Goal: Task Accomplishment & Management: Manage account settings

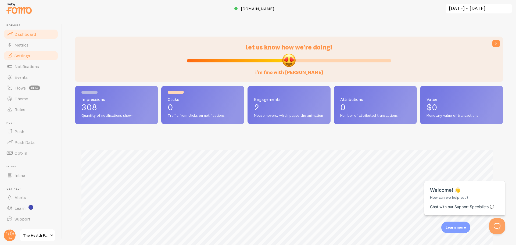
click at [23, 54] on span "Settings" at bounding box center [23, 55] width 16 height 5
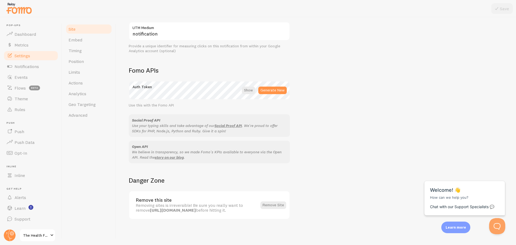
scroll to position [262, 0]
click at [17, 66] on span "Notifications" at bounding box center [27, 66] width 24 height 5
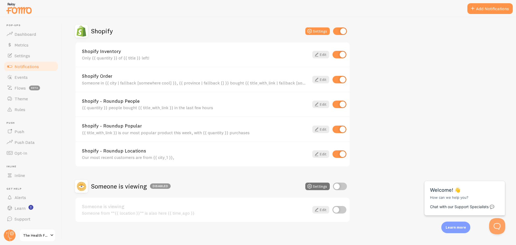
scroll to position [188, 0]
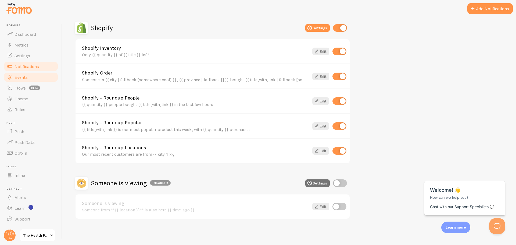
click at [30, 80] on link "Events" at bounding box center [30, 77] width 55 height 11
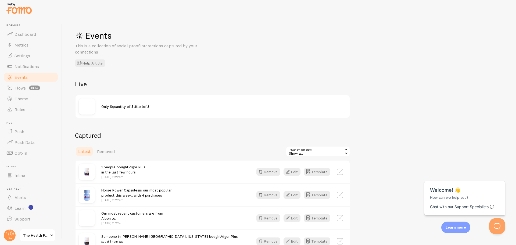
scroll to position [27, 0]
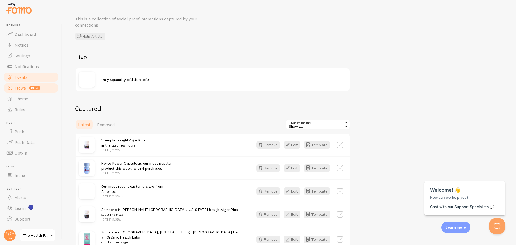
click at [17, 92] on link "Flows beta" at bounding box center [30, 87] width 55 height 11
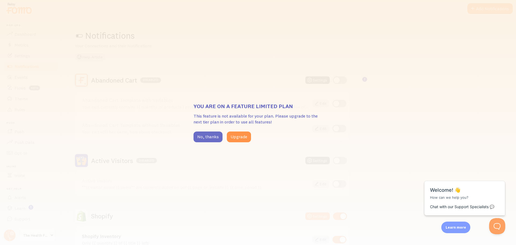
click at [212, 140] on button "No, thanks" at bounding box center [207, 136] width 29 height 11
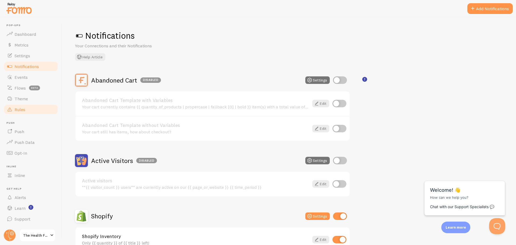
click at [18, 112] on span "Rules" at bounding box center [20, 109] width 11 height 5
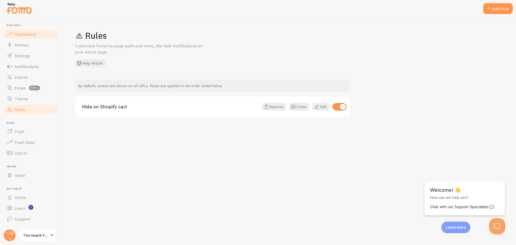
click at [19, 34] on span "Dashboard" at bounding box center [25, 33] width 21 height 5
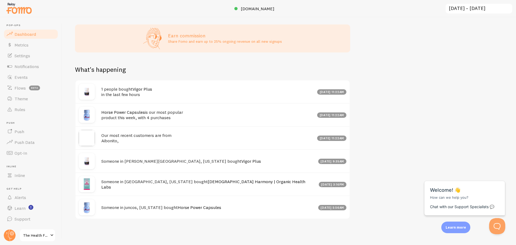
scroll to position [245, 0]
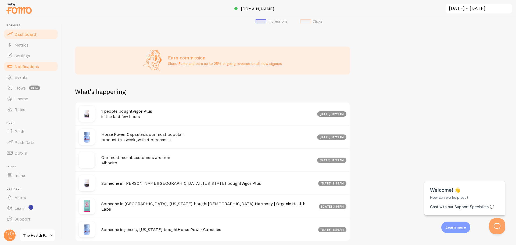
click at [19, 65] on span "Notifications" at bounding box center [27, 66] width 24 height 5
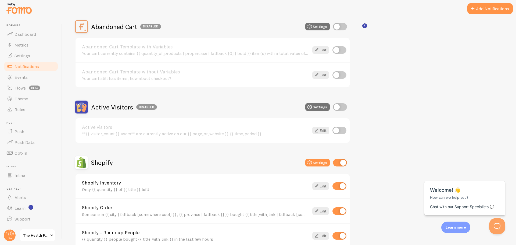
scroll to position [54, 0]
click at [316, 161] on button "Settings" at bounding box center [317, 162] width 24 height 8
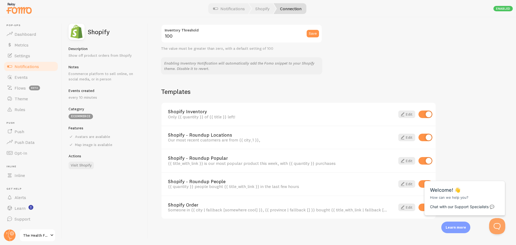
scroll to position [240, 0]
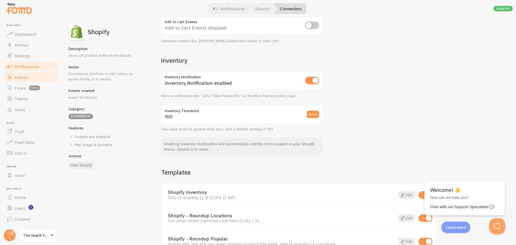
click at [26, 73] on link "Events" at bounding box center [30, 77] width 55 height 11
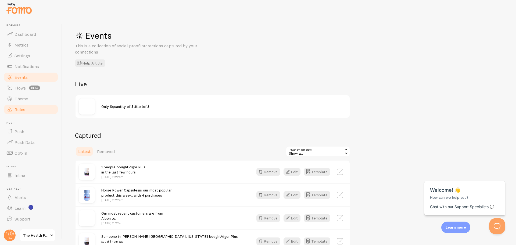
click at [25, 109] on span "Rules" at bounding box center [20, 109] width 11 height 5
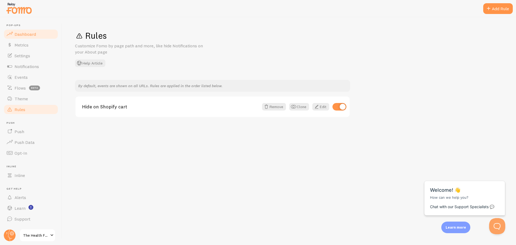
click at [38, 31] on link "Dashboard" at bounding box center [30, 34] width 55 height 11
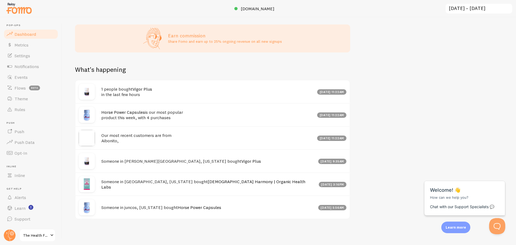
scroll to position [269, 0]
click at [167, 39] on div "Earn commission Share Fomo and earn up to 25% ongoing revenue on all new signups" at bounding box center [212, 38] width 275 height 28
click at [21, 153] on span "Opt-In" at bounding box center [21, 152] width 13 height 5
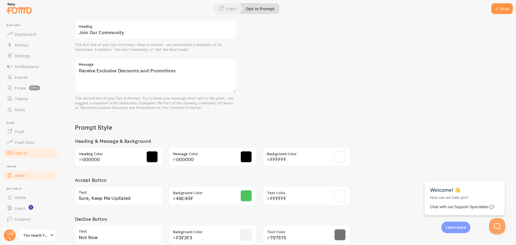
scroll to position [188, 0]
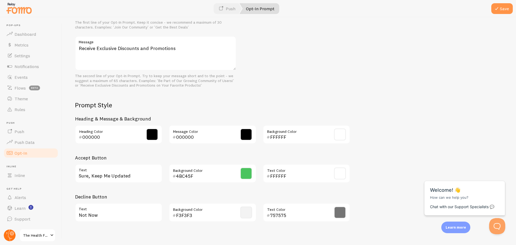
click at [5, 235] on circle at bounding box center [10, 235] width 12 height 12
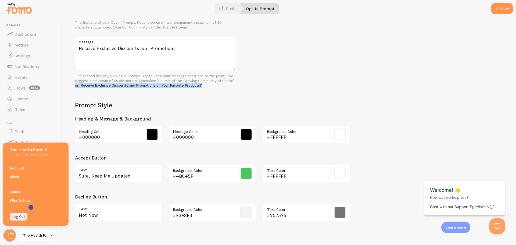
click at [284, 82] on div "Prompt Text Join Our Community Heading The first line of your Opt-In Prompt. Ke…" at bounding box center [289, 104] width 428 height 242
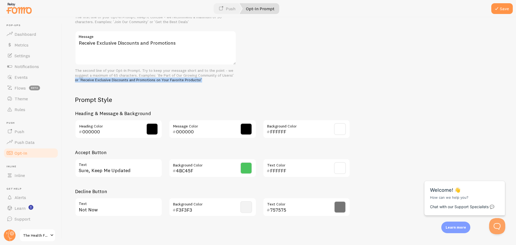
scroll to position [195, 0]
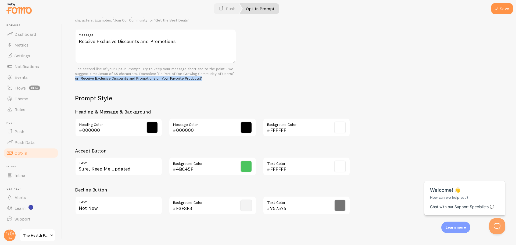
click at [38, 237] on span "The Health Food Store" at bounding box center [36, 235] width 26 height 6
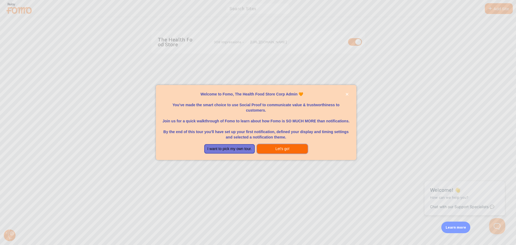
click at [303, 147] on button "Let's go!" at bounding box center [282, 149] width 51 height 10
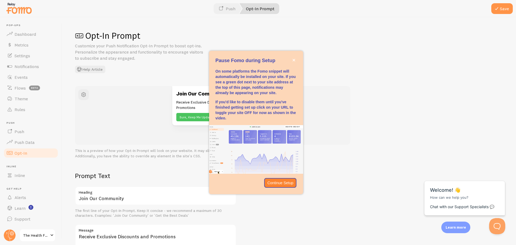
click at [405, 93] on div "Join Our Community Receive Exclusive Discounts and Promotions Sure, Keep Me Upd…" at bounding box center [289, 122] width 428 height 73
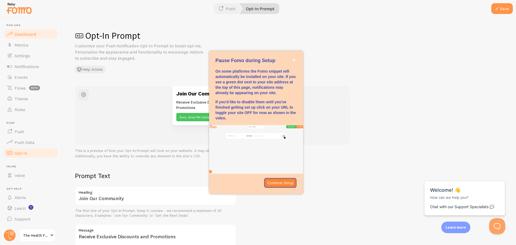
click at [16, 30] on link "Dashboard" at bounding box center [30, 34] width 55 height 11
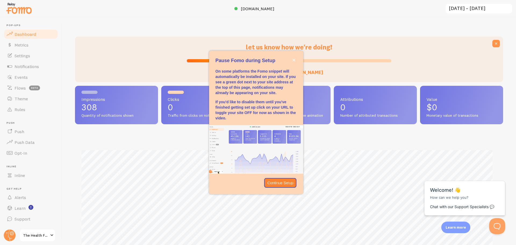
scroll to position [141, 424]
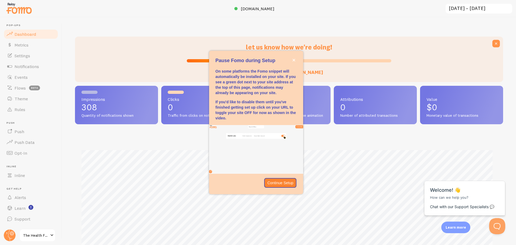
click at [29, 12] on img at bounding box center [19, 8] width 27 height 14
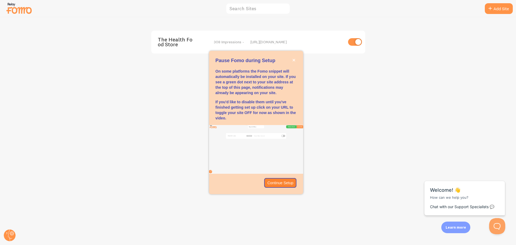
click at [296, 61] on div "Pause Fomo during Setup" at bounding box center [256, 60] width 94 height 7
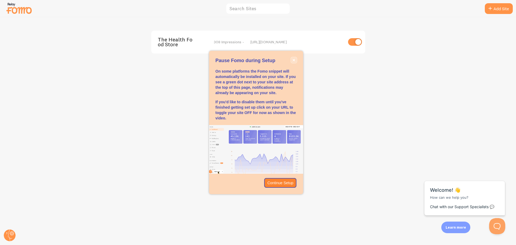
click at [295, 60] on button "close," at bounding box center [294, 60] width 6 height 6
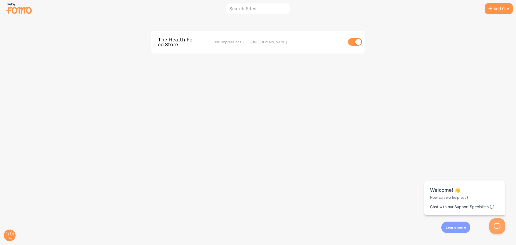
click at [15, 6] on img at bounding box center [19, 8] width 27 height 14
click at [178, 38] on span "The Health Food Store" at bounding box center [179, 42] width 43 height 10
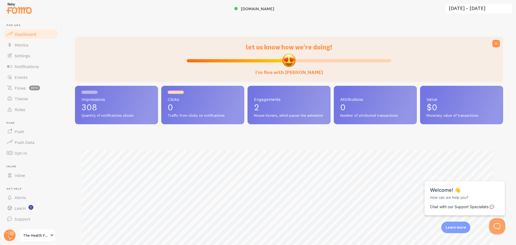
scroll to position [141, 424]
click at [201, 112] on div "Clicks 0 Traffic from clicks on notifications" at bounding box center [202, 105] width 83 height 39
click at [95, 90] on div "Impressions 308 Quantity of notifications shown" at bounding box center [116, 105] width 83 height 39
click at [493, 43] on icon at bounding box center [495, 43] width 5 height 5
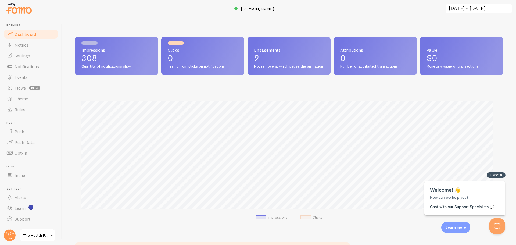
click at [500, 176] on div "Close cross-small" at bounding box center [495, 175] width 19 height 6
click at [20, 45] on span "Metrics" at bounding box center [22, 44] width 14 height 5
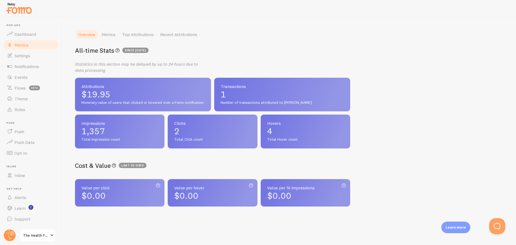
scroll to position [75, 0]
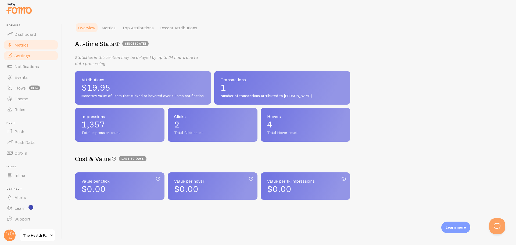
click at [20, 53] on span "Settings" at bounding box center [23, 55] width 16 height 5
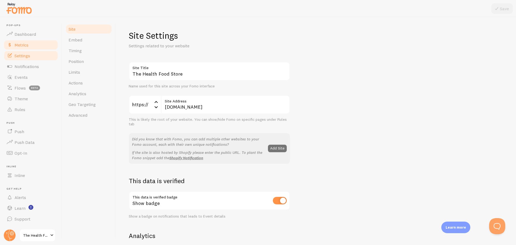
click at [21, 45] on span "Metrics" at bounding box center [22, 44] width 14 height 5
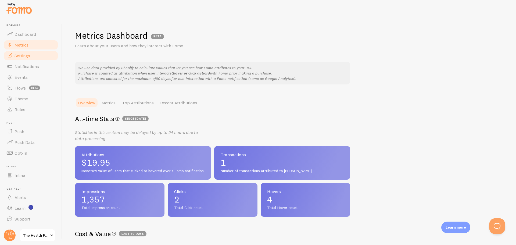
click at [29, 55] on span "Settings" at bounding box center [23, 55] width 16 height 5
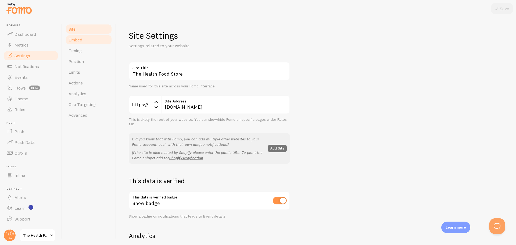
click at [81, 37] on span "Embed" at bounding box center [75, 39] width 14 height 5
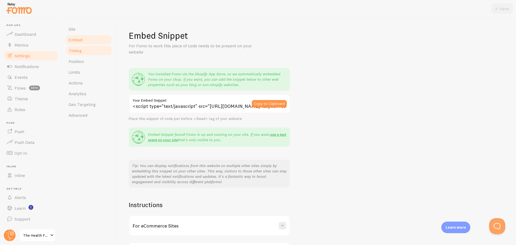
click at [81, 55] on link "Timing" at bounding box center [88, 50] width 47 height 11
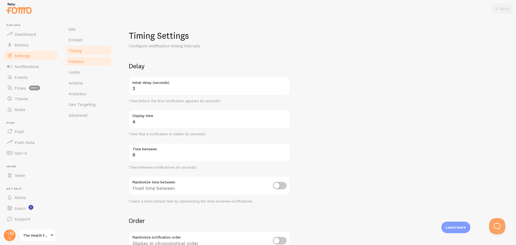
click at [82, 64] on link "Position" at bounding box center [88, 61] width 47 height 11
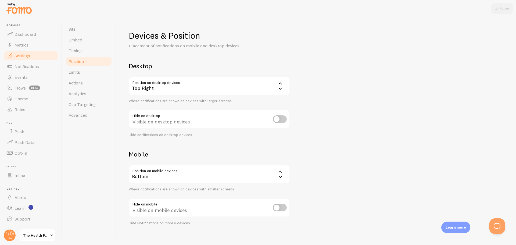
click at [232, 174] on div "Bottom" at bounding box center [209, 174] width 161 height 19
click at [153, 204] on li "Top" at bounding box center [209, 200] width 160 height 9
click at [239, 87] on div "Top Right" at bounding box center [209, 86] width 161 height 19
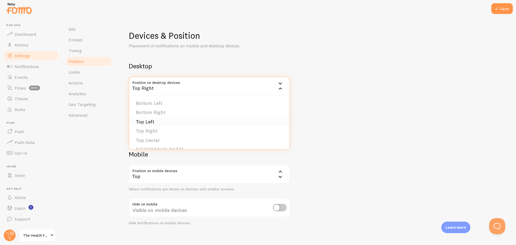
click at [159, 120] on li "Top Left" at bounding box center [209, 121] width 160 height 9
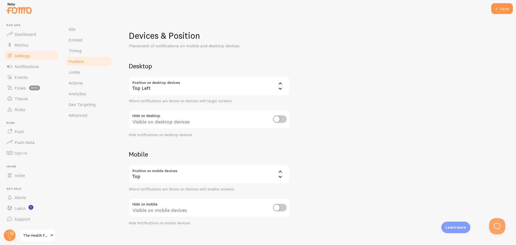
click at [280, 120] on input "checkbox" at bounding box center [280, 119] width 14 height 8
checkbox input "true"
click at [281, 209] on input "checkbox" at bounding box center [280, 208] width 14 height 8
checkbox input "true"
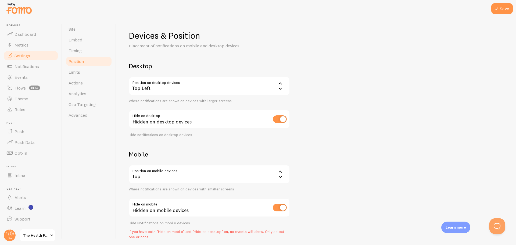
click at [275, 119] on input "checkbox" at bounding box center [280, 119] width 14 height 8
checkbox input "false"
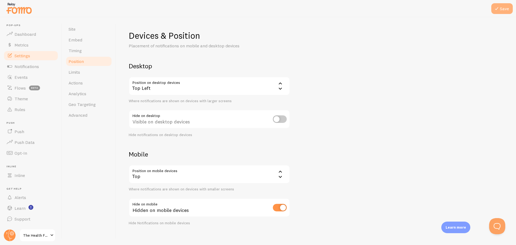
click at [508, 9] on button "Save" at bounding box center [501, 8] width 21 height 11
